Goal: Task Accomplishment & Management: Use online tool/utility

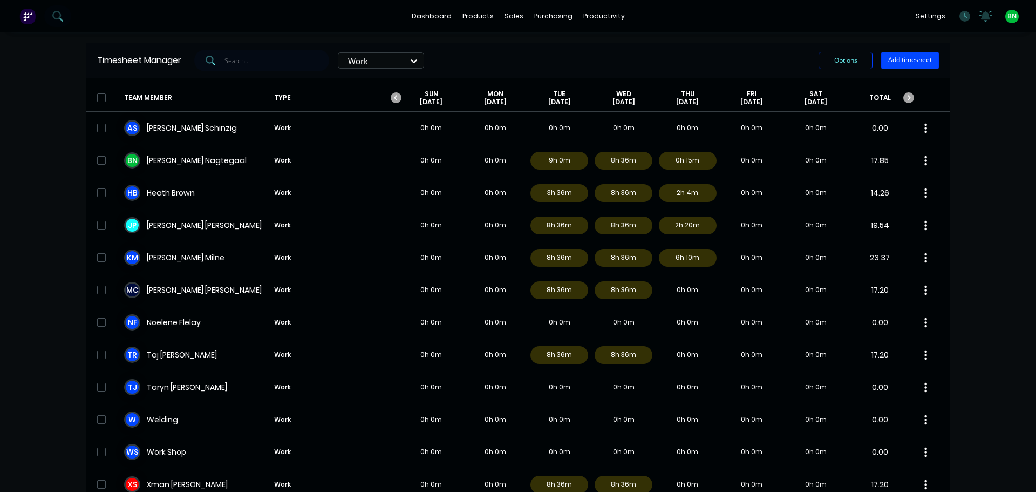
click at [174, 151] on div "B N [PERSON_NAME] Work 0h 0m 0h 0m 9h 0m 8h 36m 0h 15m 0h 0m 0h 0m 17.85" at bounding box center [518, 160] width 864 height 32
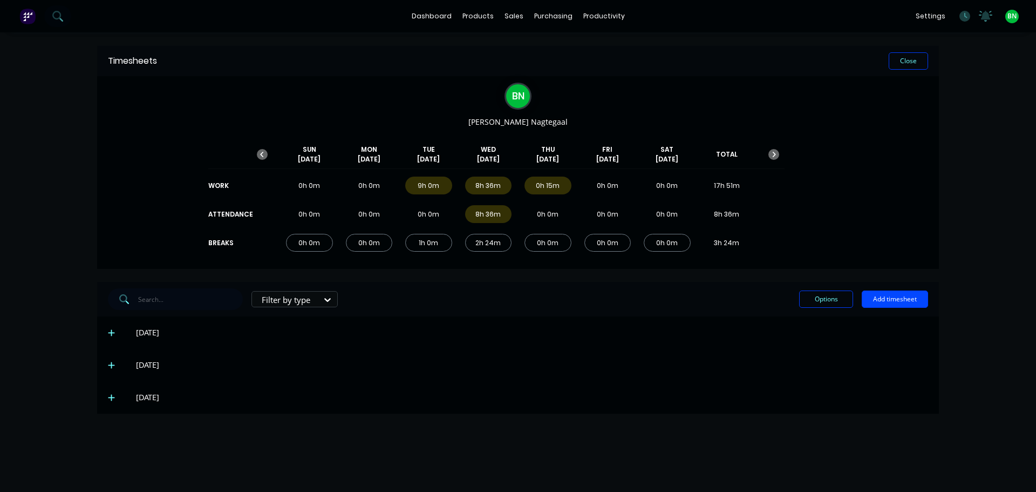
click at [111, 365] on icon at bounding box center [111, 365] width 7 height 8
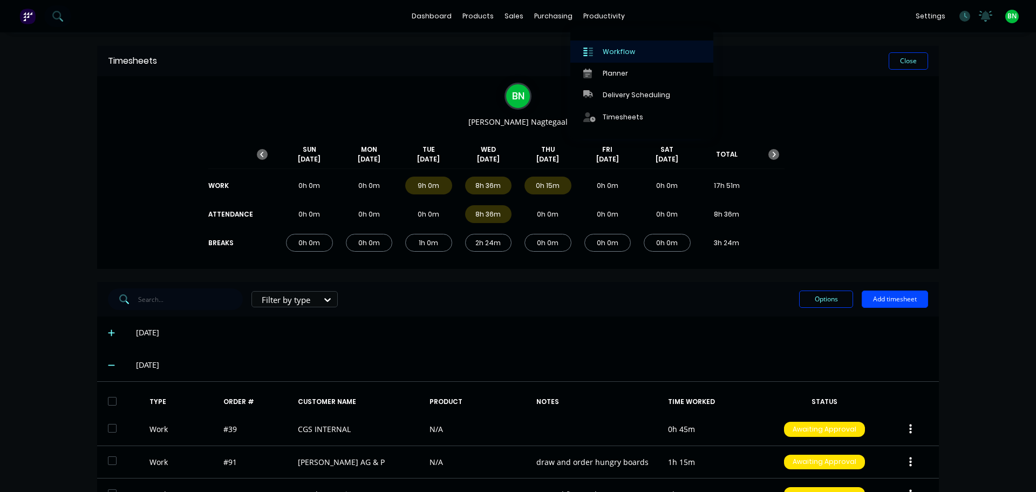
click at [612, 51] on div "Workflow" at bounding box center [619, 52] width 32 height 10
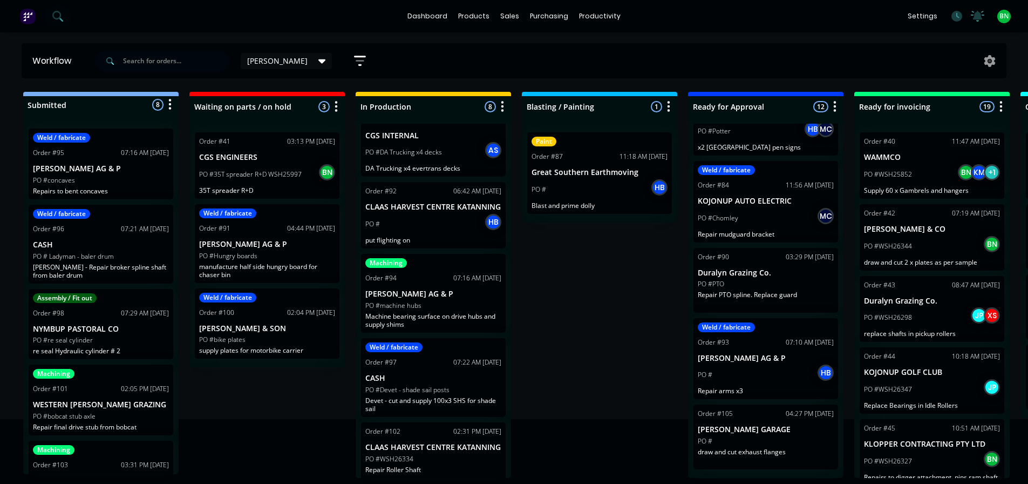
scroll to position [270, 0]
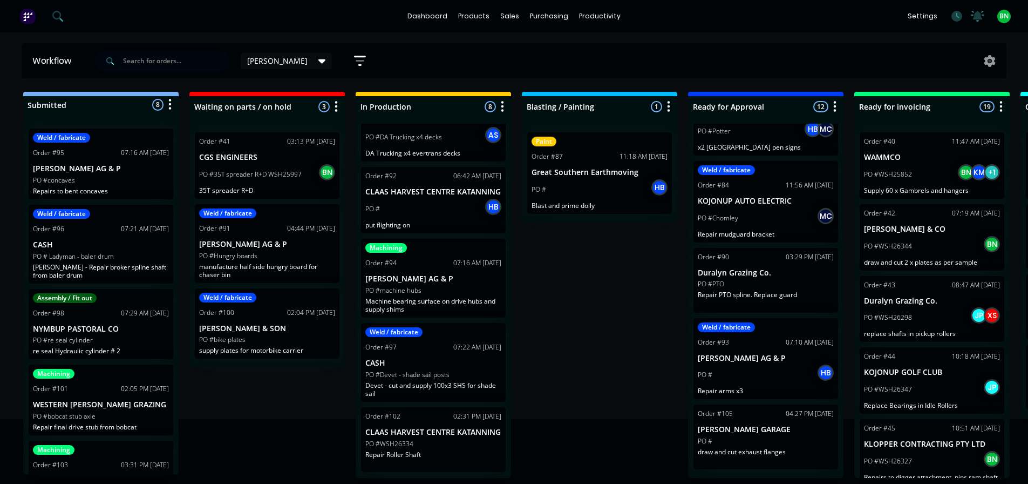
click at [429, 307] on p "Machine bearing surface on drive hubs and supply shims" at bounding box center [433, 305] width 136 height 16
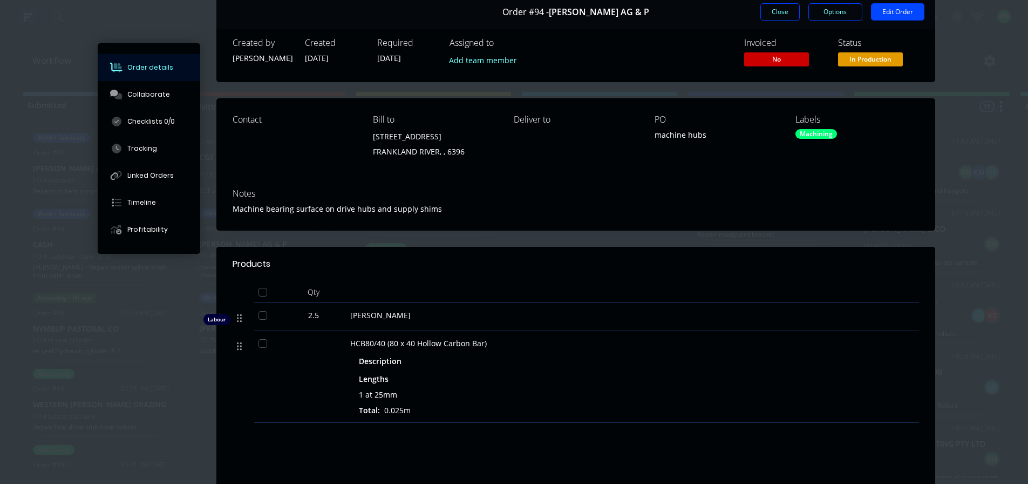
scroll to position [0, 0]
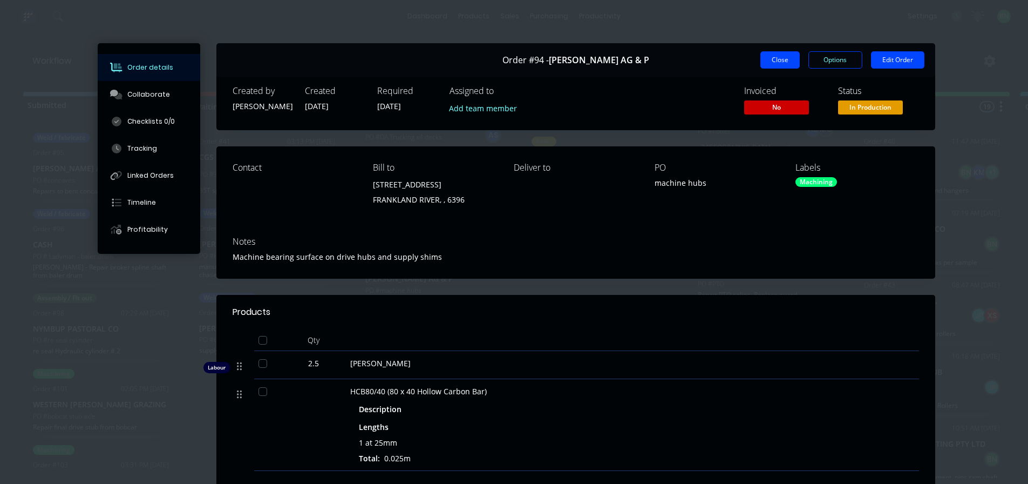
click at [776, 62] on button "Close" at bounding box center [780, 59] width 39 height 17
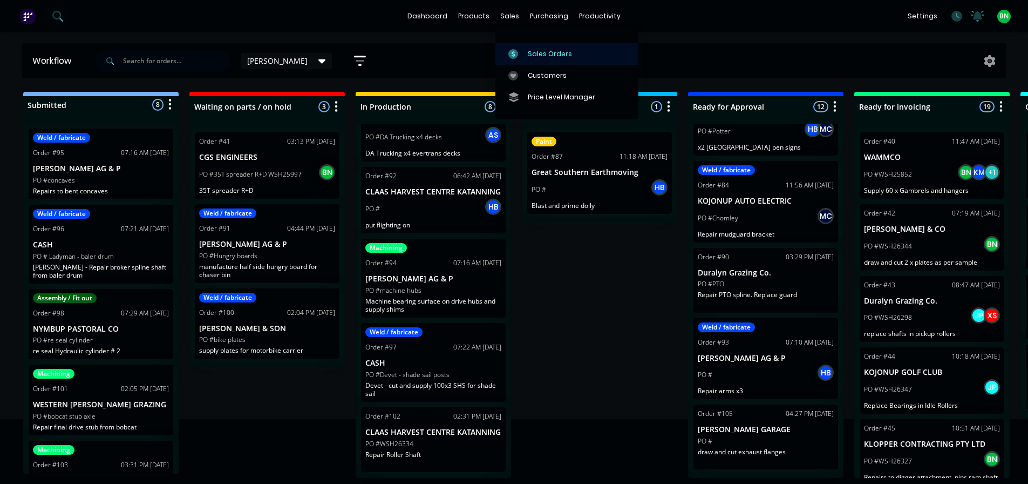
click at [524, 50] on div at bounding box center [516, 54] width 16 height 10
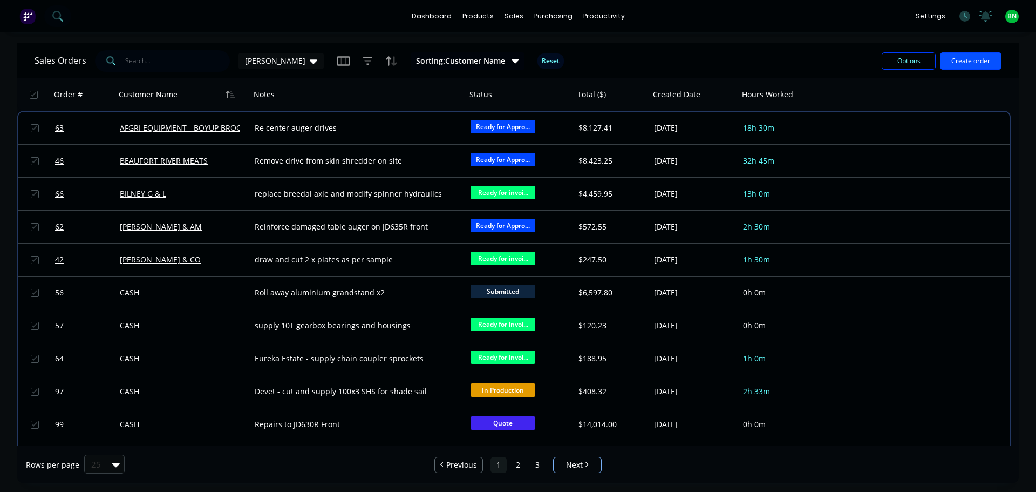
click at [967, 69] on div "Options Create order" at bounding box center [940, 61] width 124 height 26
click at [955, 57] on button "Create order" at bounding box center [971, 60] width 62 height 17
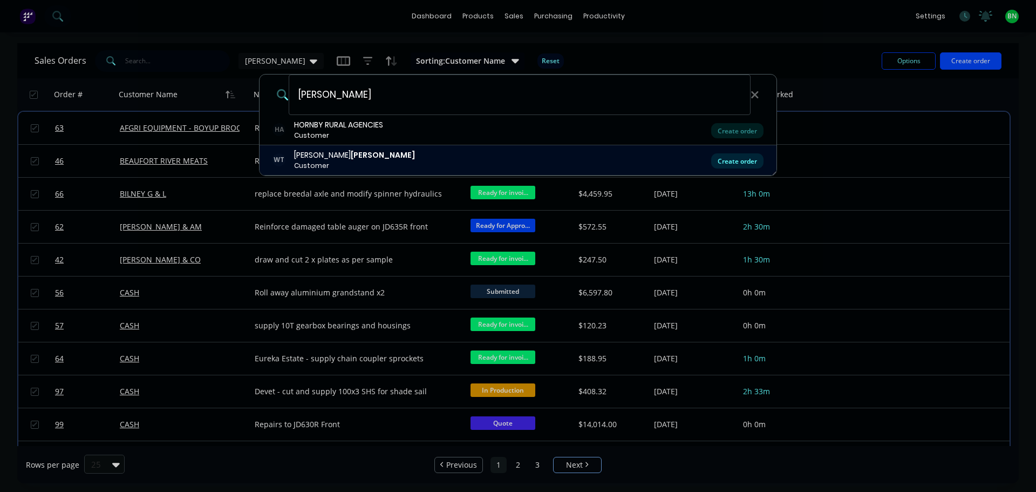
type input "[PERSON_NAME]"
click at [727, 162] on div "Create order" at bounding box center [737, 160] width 52 height 15
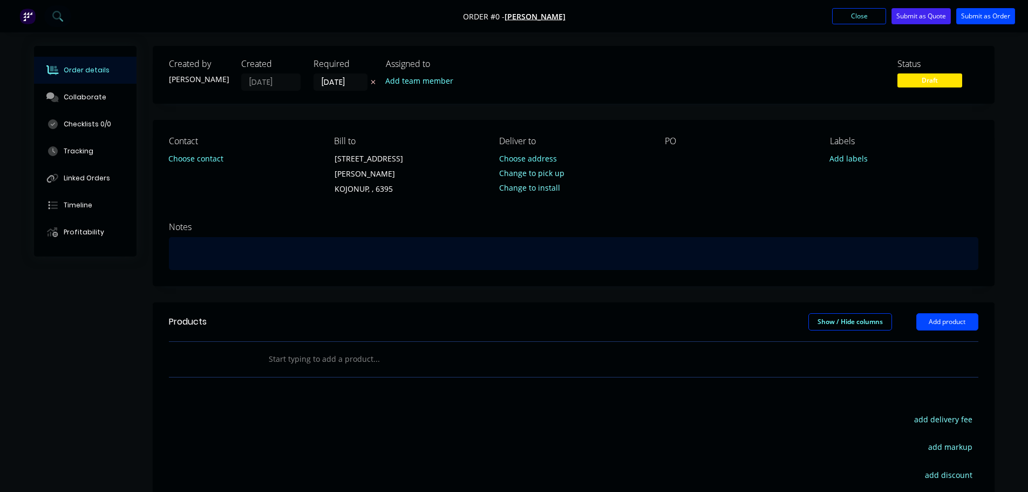
click at [188, 238] on div at bounding box center [574, 253] width 810 height 33
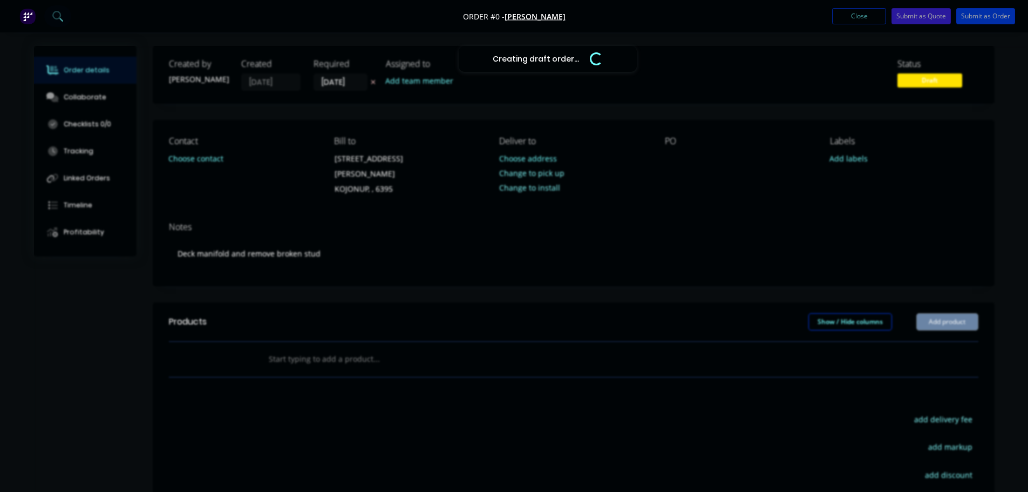
click at [690, 153] on div "Creating draft order... Loading... Order details Collaborate Checklists 0/0 Tra…" at bounding box center [514, 349] width 982 height 607
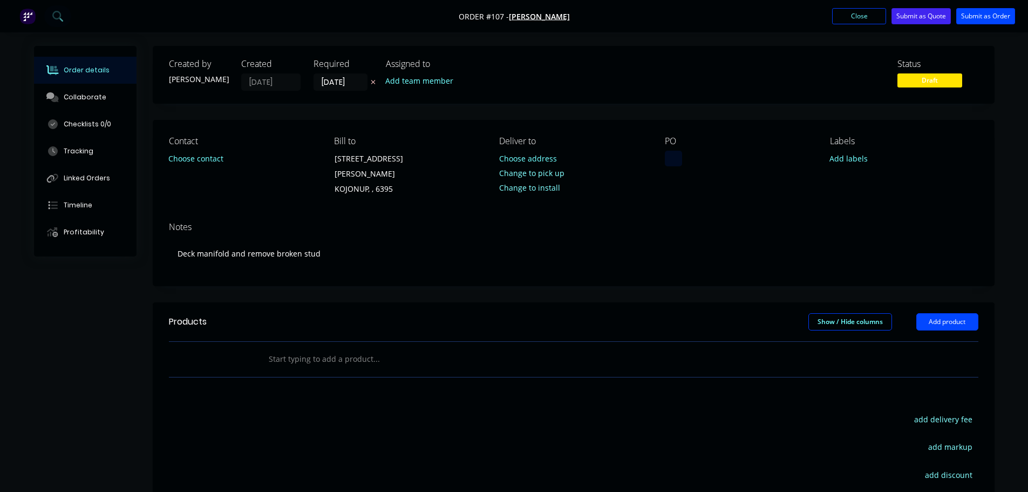
click at [673, 159] on div at bounding box center [673, 159] width 17 height 16
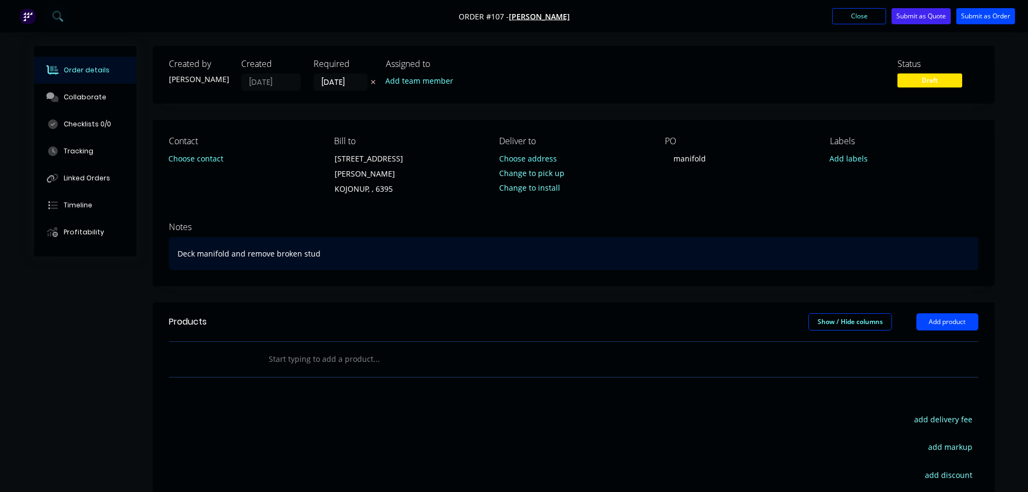
click at [707, 237] on div "Deck manifold and remove broken stud" at bounding box center [574, 253] width 810 height 33
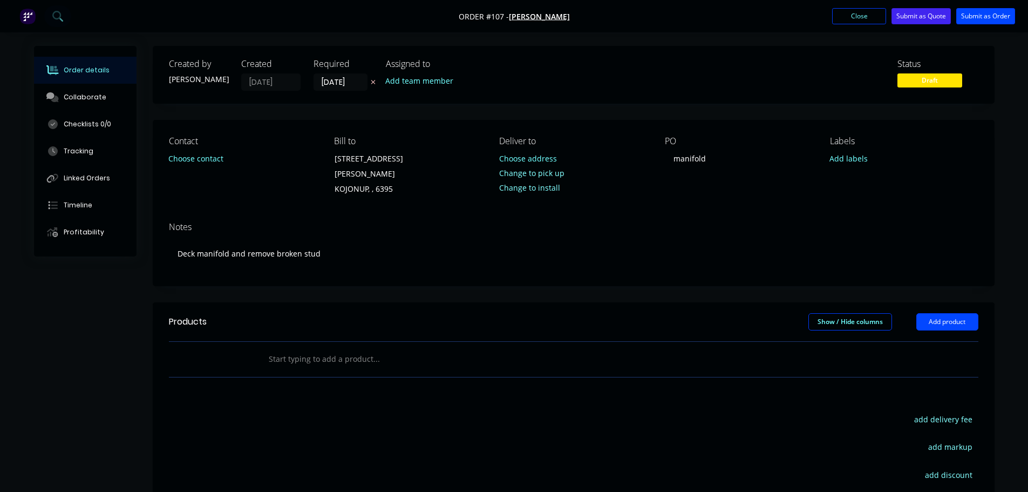
click at [575, 302] on header "Products Show / Hide columns Add product" at bounding box center [574, 321] width 842 height 39
click at [979, 12] on button "Submit as Order" at bounding box center [985, 16] width 59 height 16
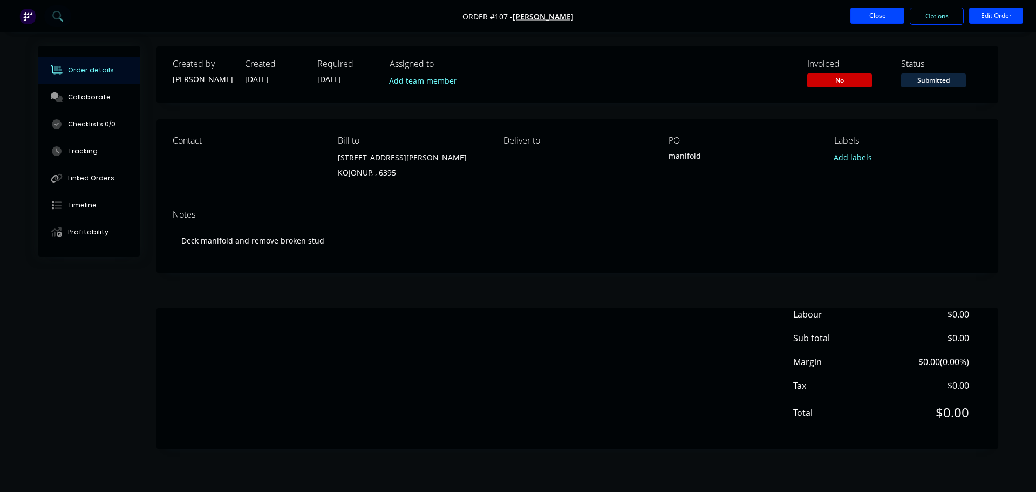
click at [857, 13] on button "Close" at bounding box center [878, 16] width 54 height 16
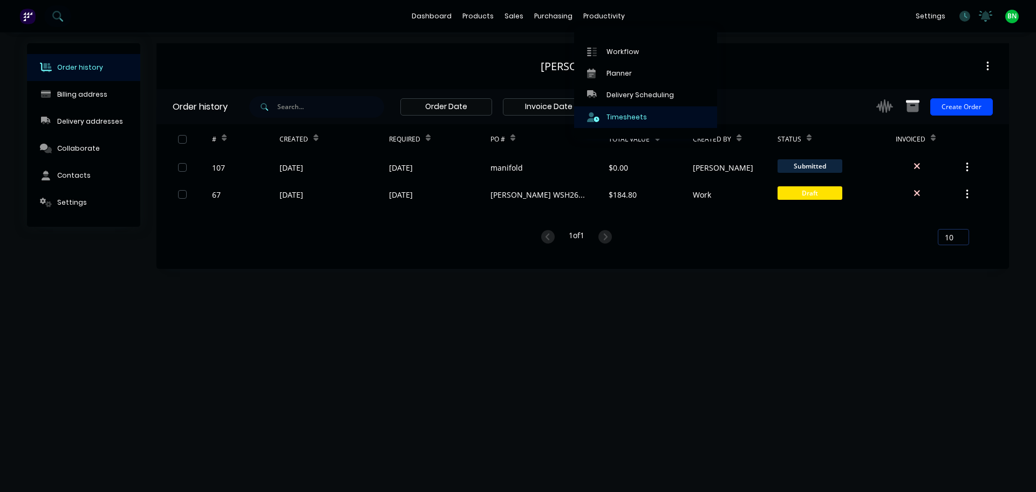
click at [625, 111] on link "Timesheets" at bounding box center [645, 117] width 143 height 22
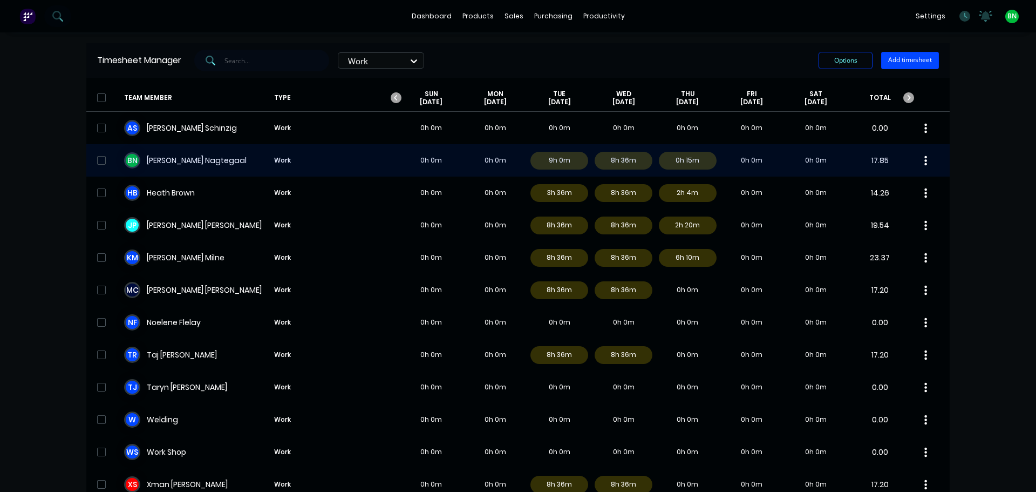
click at [192, 155] on div "B N [PERSON_NAME] Work 0h 0m 0h 0m 9h 0m 8h 36m 0h 15m 0h 0m 0h 0m 17.85" at bounding box center [518, 160] width 864 height 32
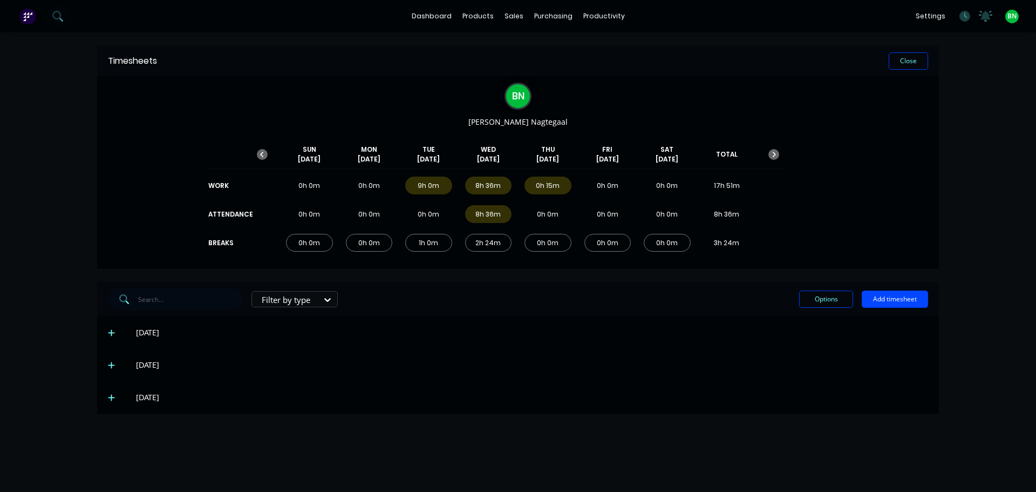
click at [113, 364] on icon at bounding box center [111, 365] width 7 height 8
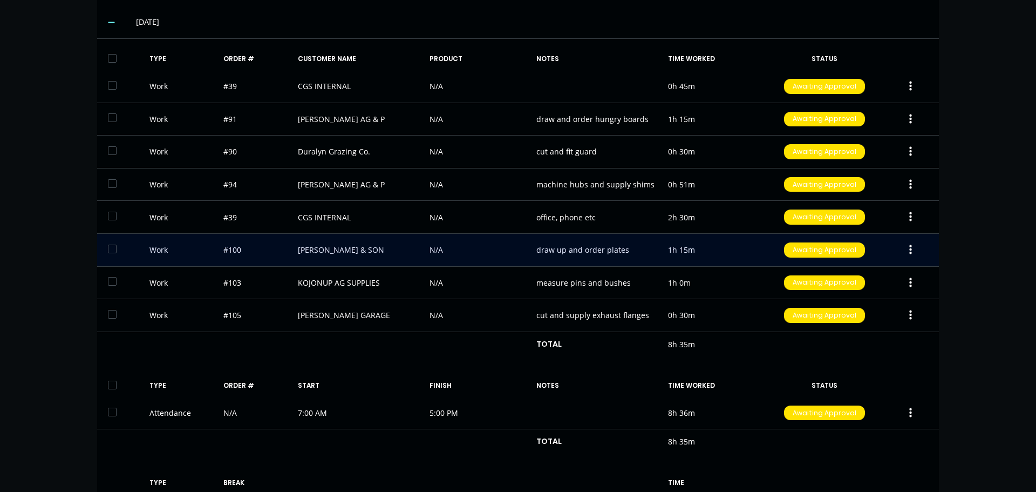
scroll to position [324, 0]
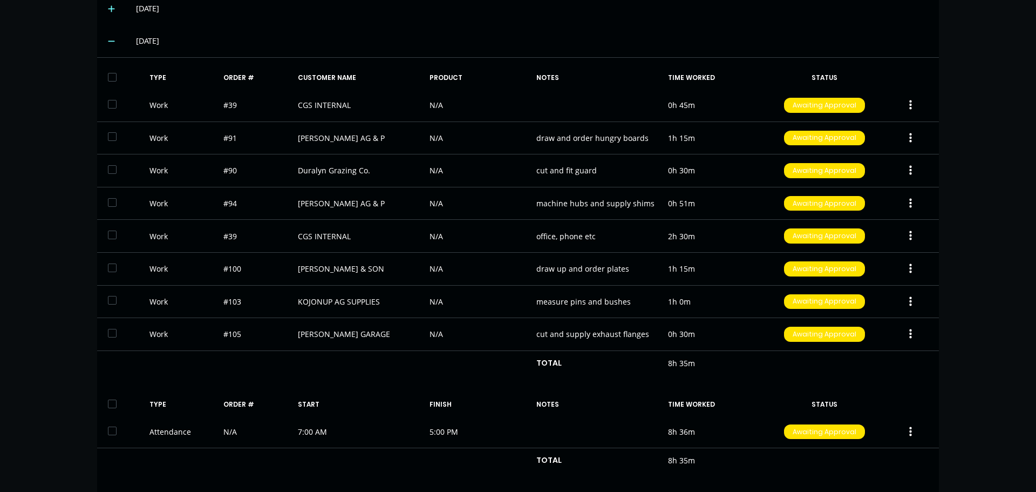
click at [967, 227] on div "dashboard products sales purchasing productivity dashboard products Product Cat…" at bounding box center [518, 246] width 1036 height 492
click at [976, 157] on div "dashboard products sales purchasing productivity dashboard products Product Cat…" at bounding box center [518, 246] width 1036 height 492
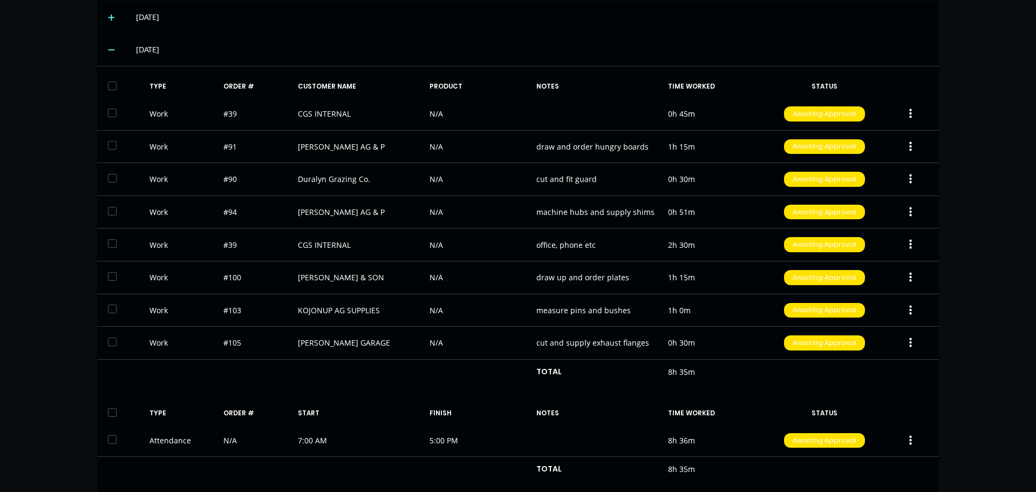
scroll to position [291, 0]
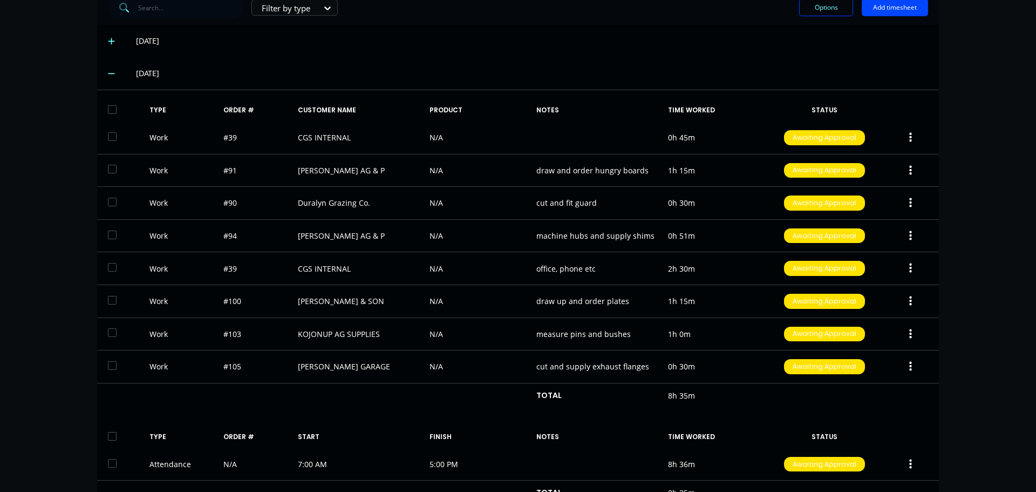
click at [949, 80] on div "dashboard products sales purchasing productivity dashboard products Product Cat…" at bounding box center [518, 246] width 1036 height 492
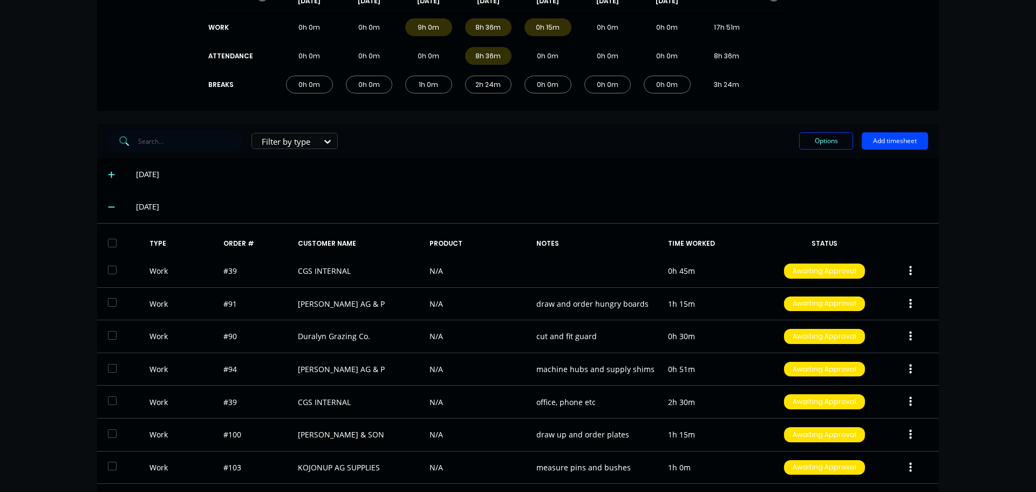
scroll to position [0, 0]
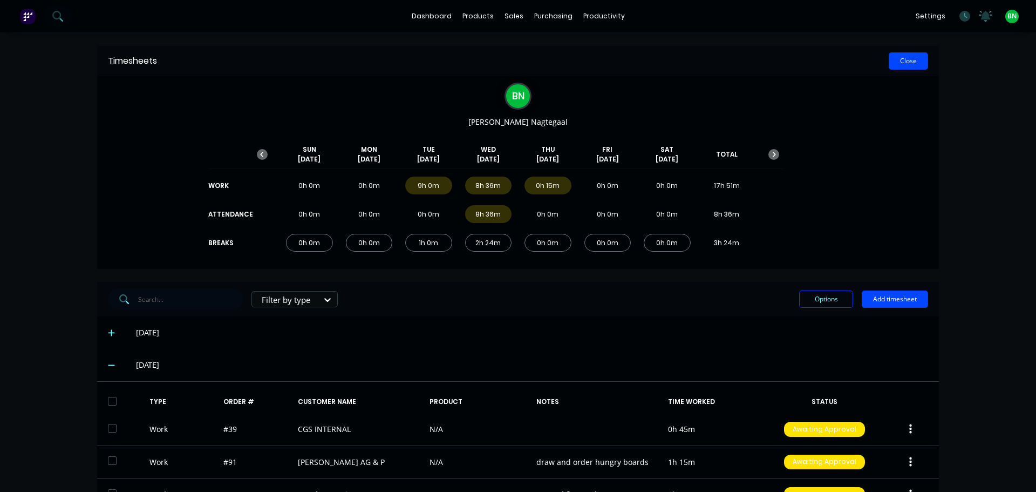
click at [903, 66] on button "Close" at bounding box center [908, 60] width 39 height 17
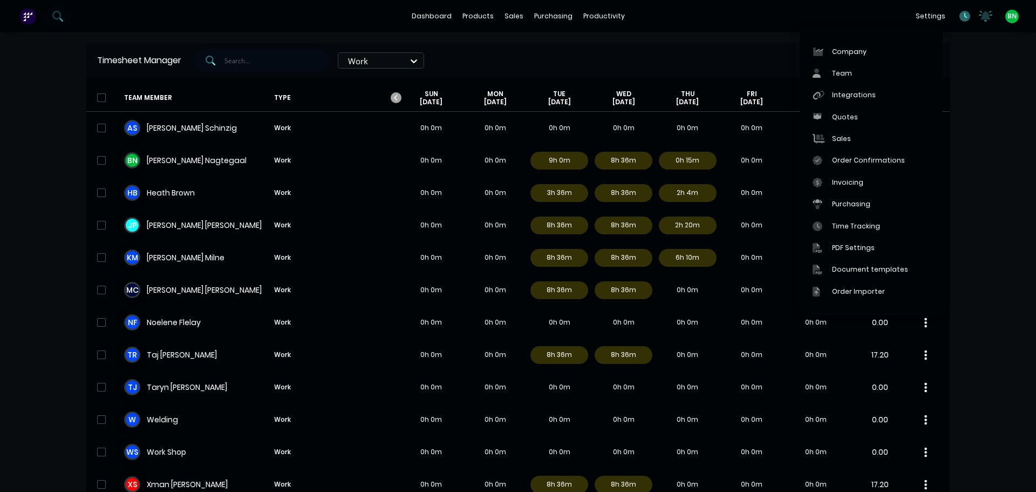
click at [960, 18] on icon at bounding box center [965, 16] width 11 height 11
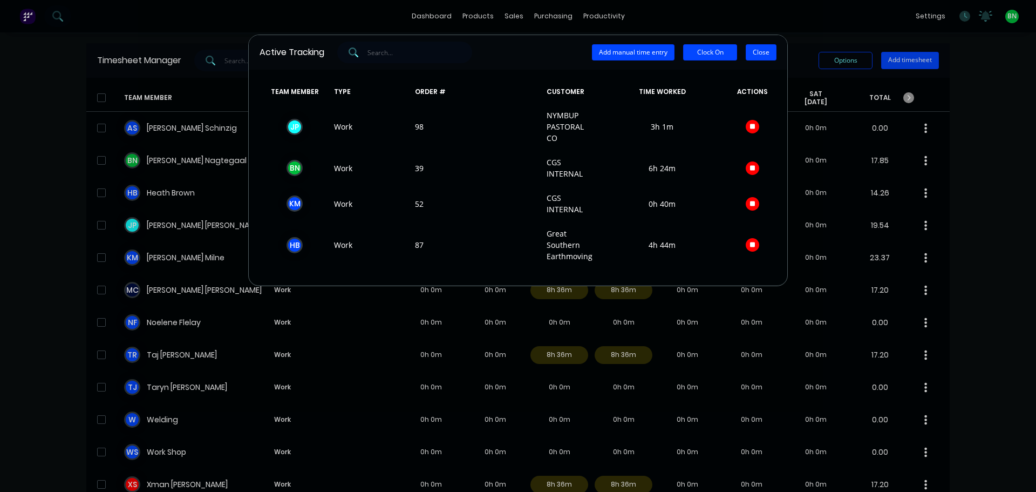
click at [763, 56] on button "Close" at bounding box center [761, 52] width 31 height 16
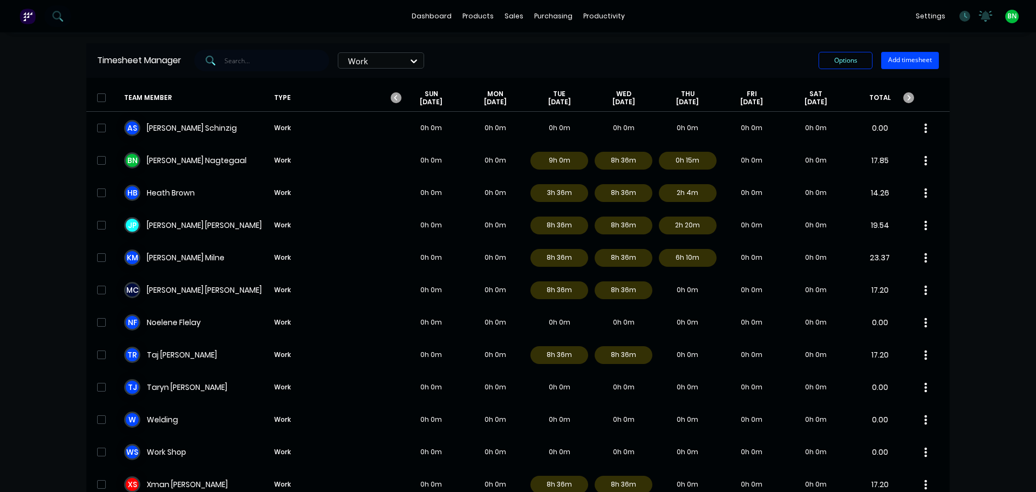
click at [948, 83] on div "dashboard products sales purchasing productivity dashboard products Product Cat…" at bounding box center [518, 246] width 1036 height 492
click at [986, 135] on div "dashboard products sales purchasing productivity dashboard products Product Cat…" at bounding box center [518, 246] width 1036 height 492
